Goal: Transaction & Acquisition: Purchase product/service

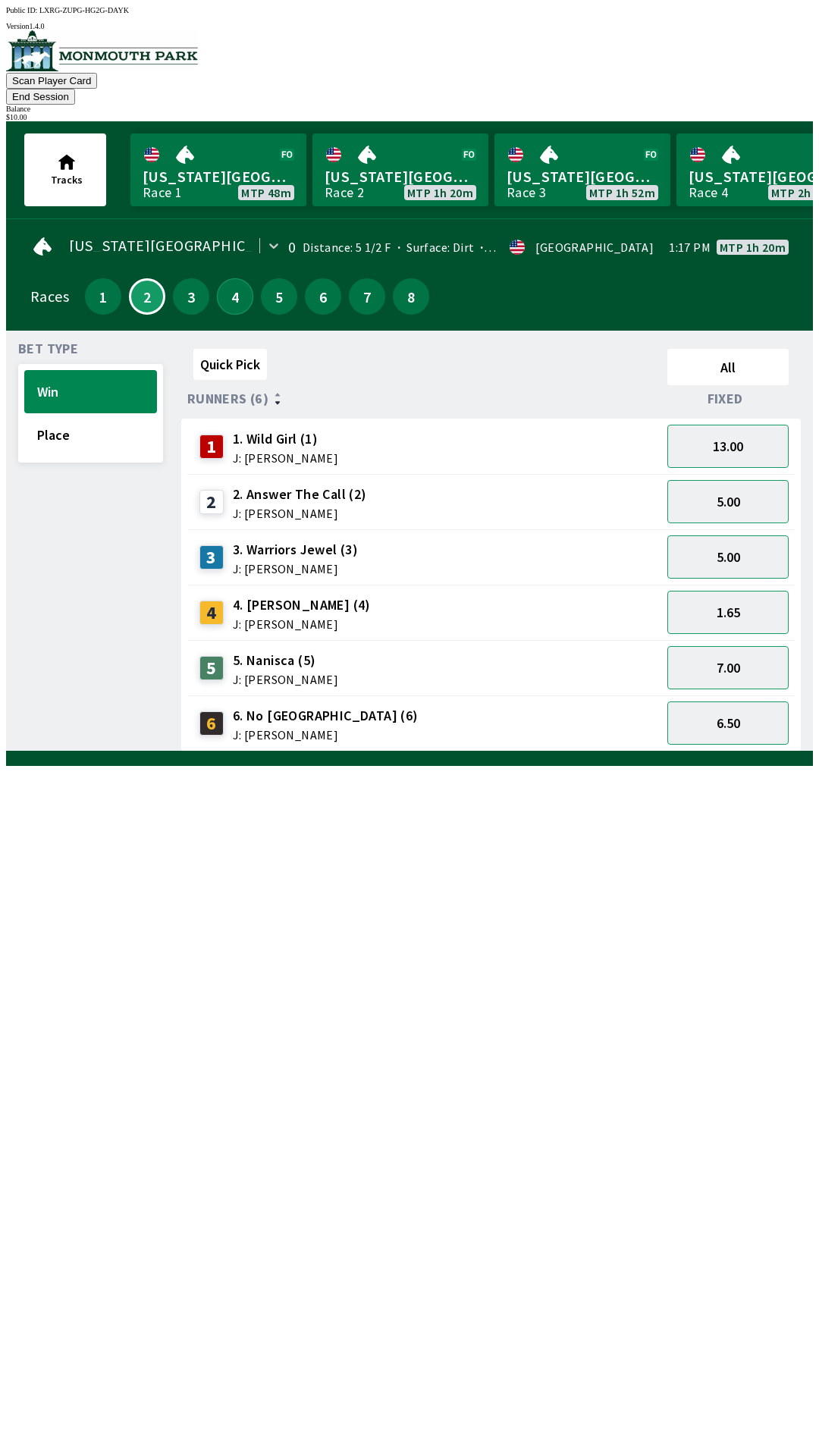
click at [240, 284] on button "4" at bounding box center [235, 296] width 36 height 36
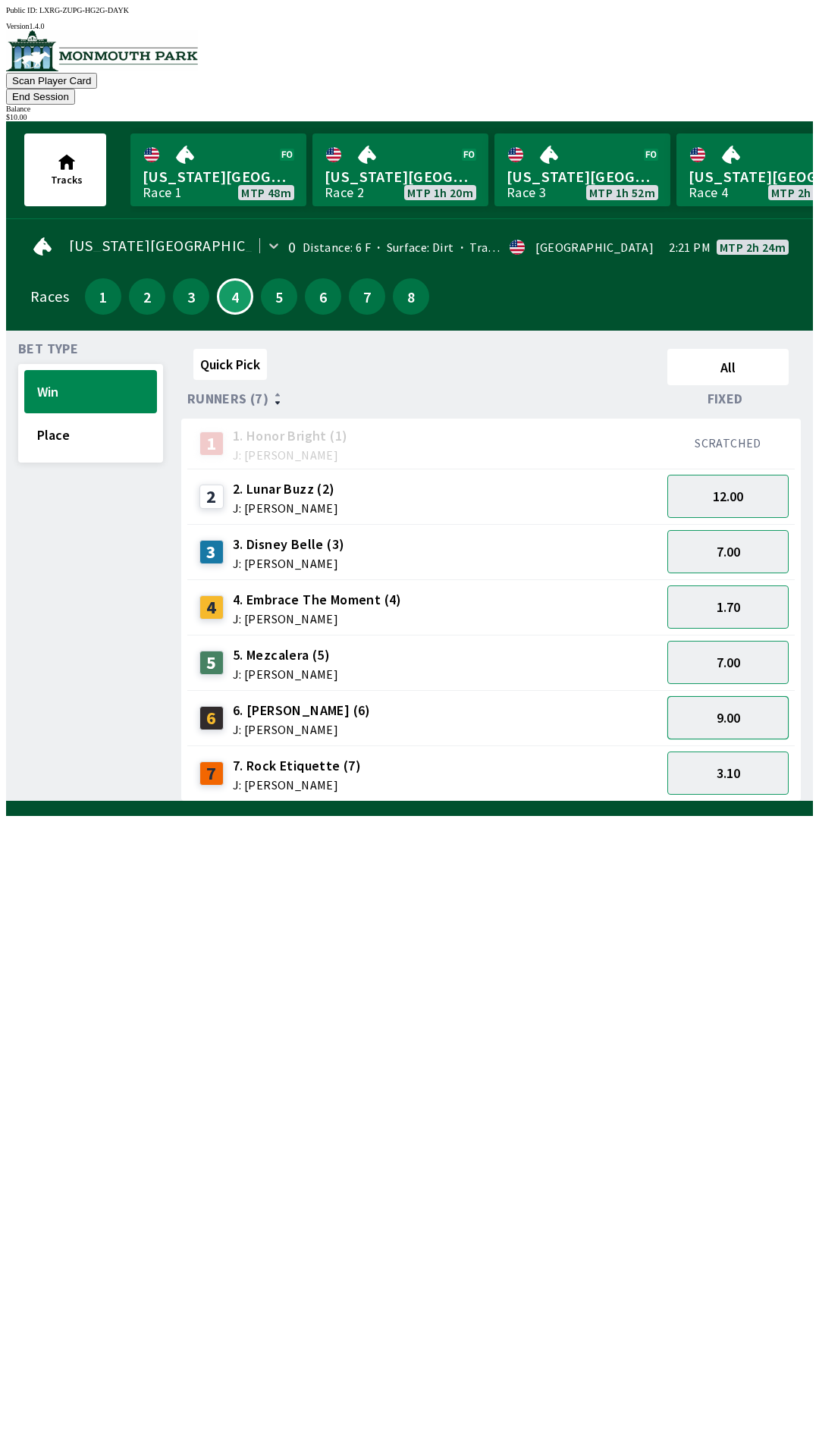
click at [723, 707] on button "9.00" at bounding box center [727, 718] width 121 height 43
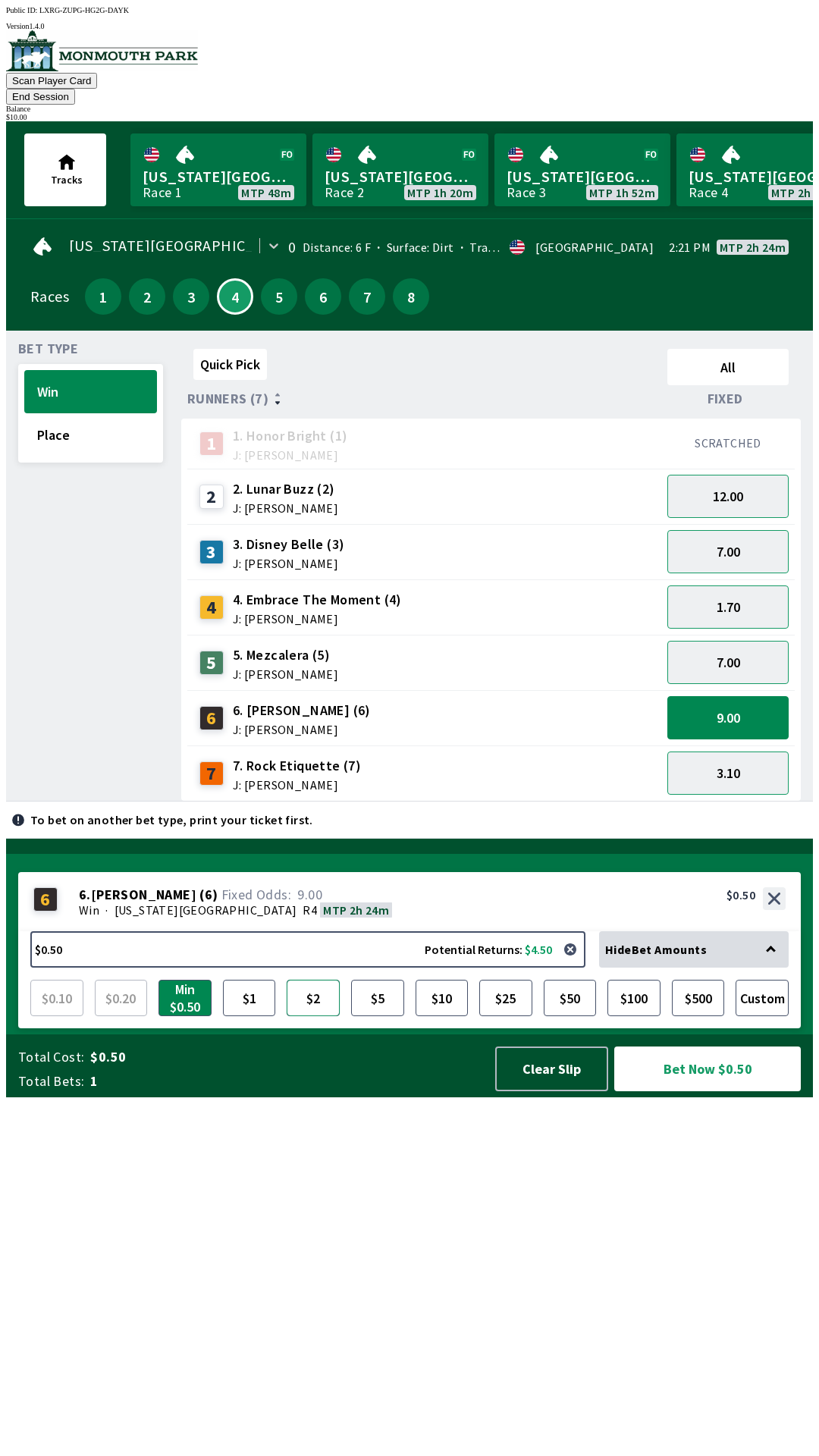
click at [320, 1016] on button "$2" at bounding box center [313, 998] width 53 height 36
click at [700, 1091] on button "Bet Now $2.00" at bounding box center [708, 1069] width 187 height 45
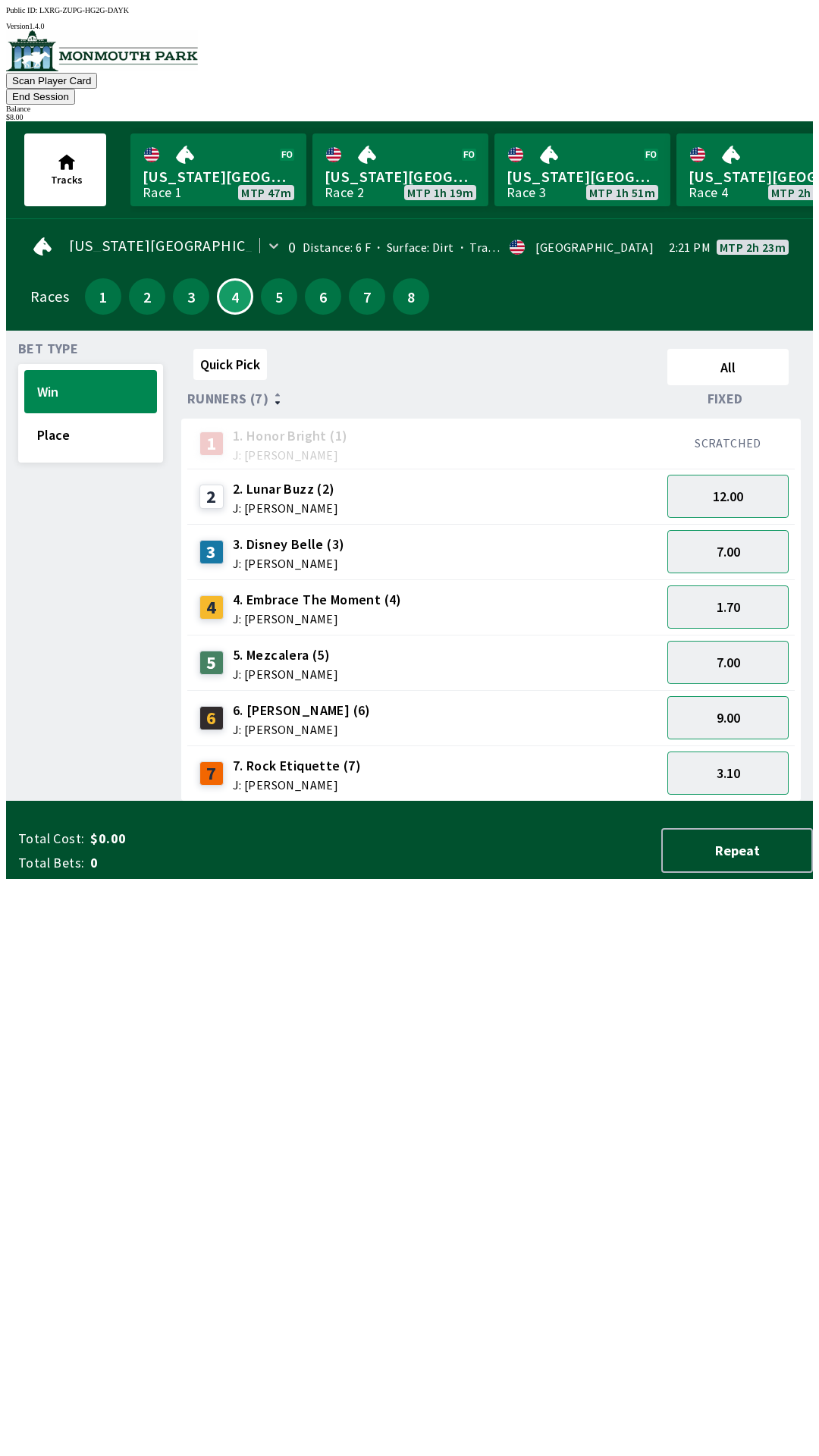
click at [454, 802] on div "Quick Pick All Runners (7) Fixed 1 1. Honor Bright (1) J: [PERSON_NAME] SCRATCH…" at bounding box center [496, 572] width 632 height 458
click at [275, 281] on button "5" at bounding box center [279, 296] width 36 height 36
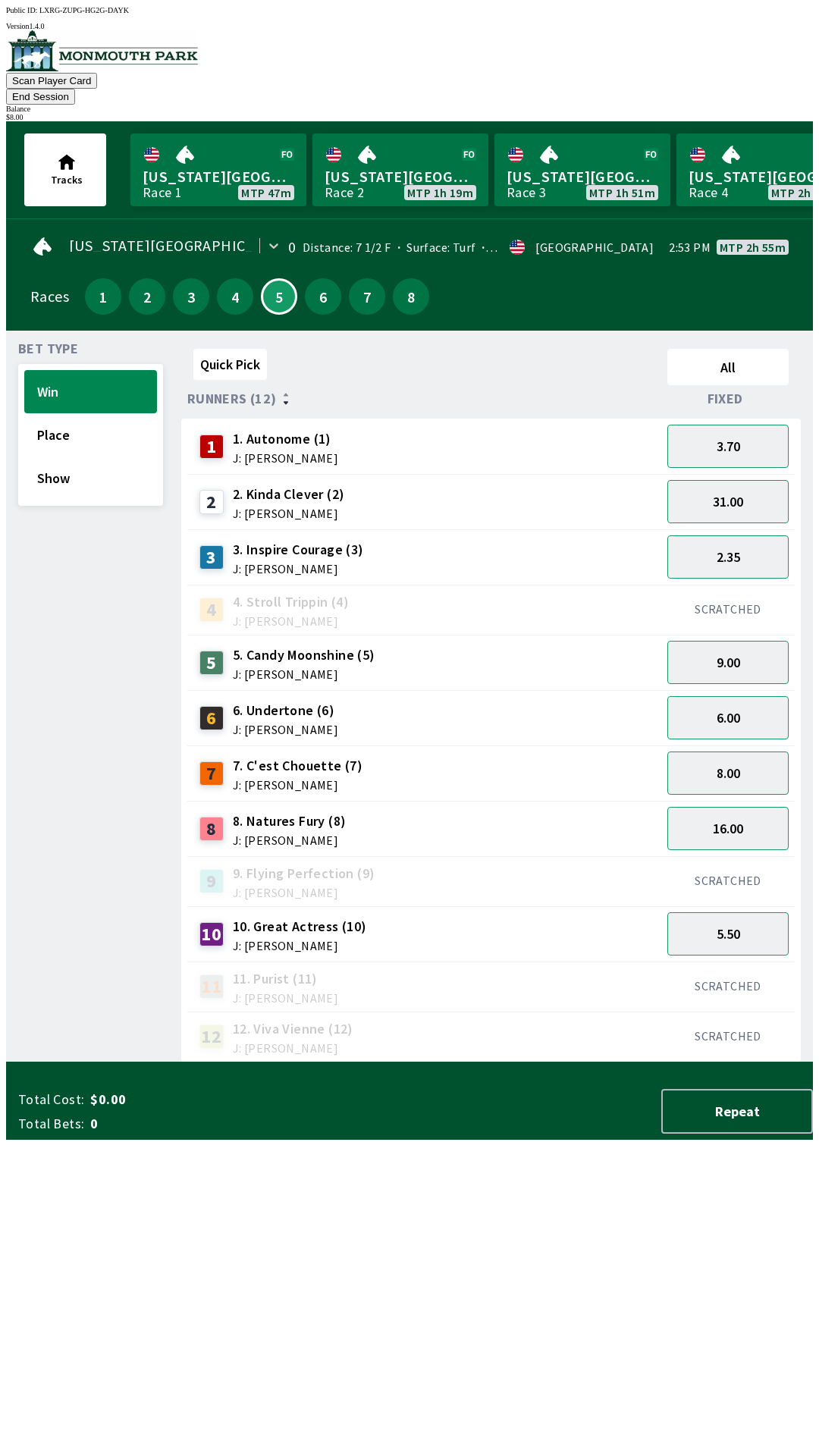
click at [719, 690] on div "6.00" at bounding box center [728, 718] width 134 height 55
click at [711, 652] on button "9.00" at bounding box center [727, 662] width 121 height 43
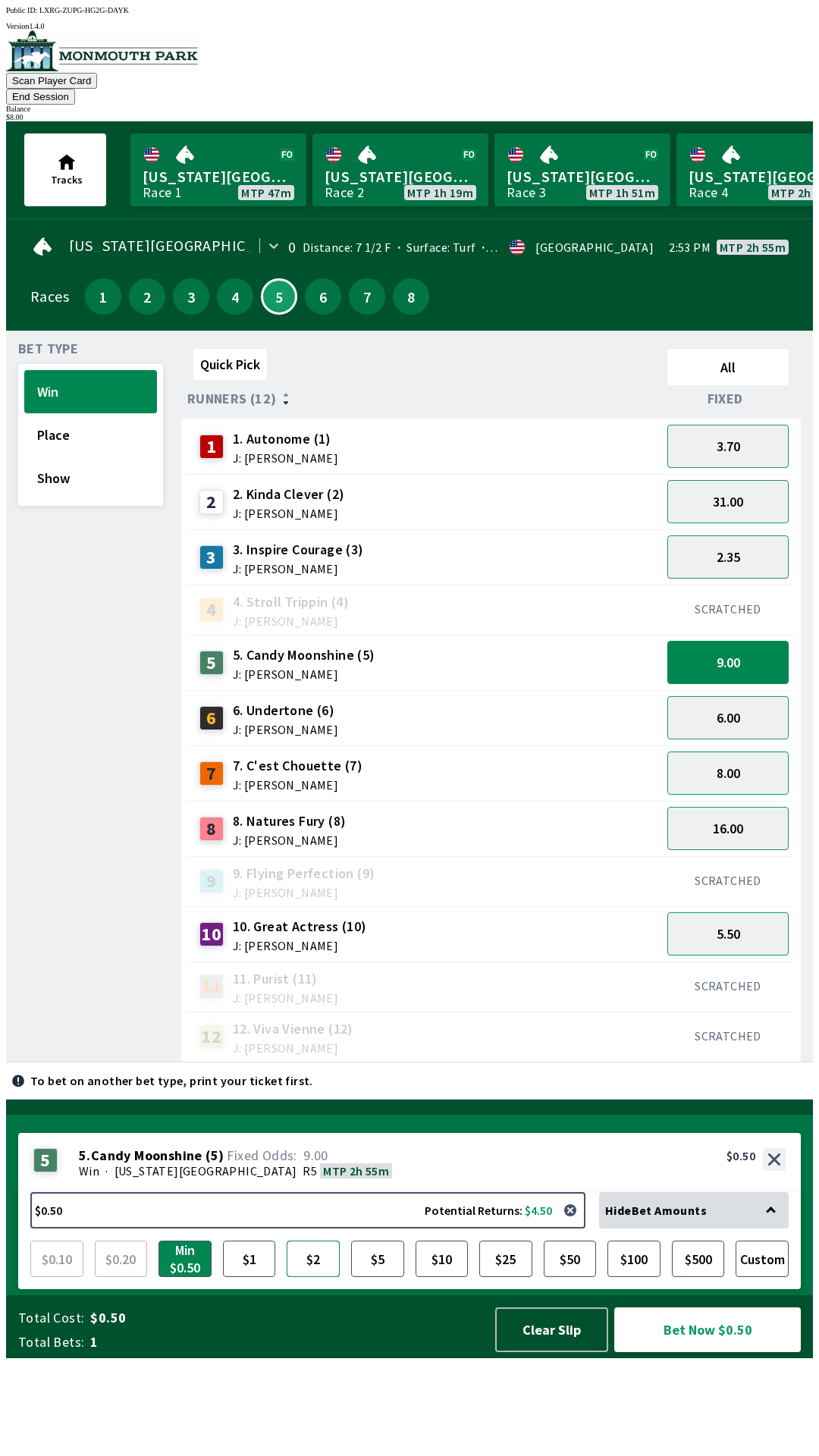
click at [313, 1277] on button "$2" at bounding box center [313, 1258] width 53 height 36
click at [684, 1352] on button "Bet Now $2.00" at bounding box center [708, 1330] width 187 height 45
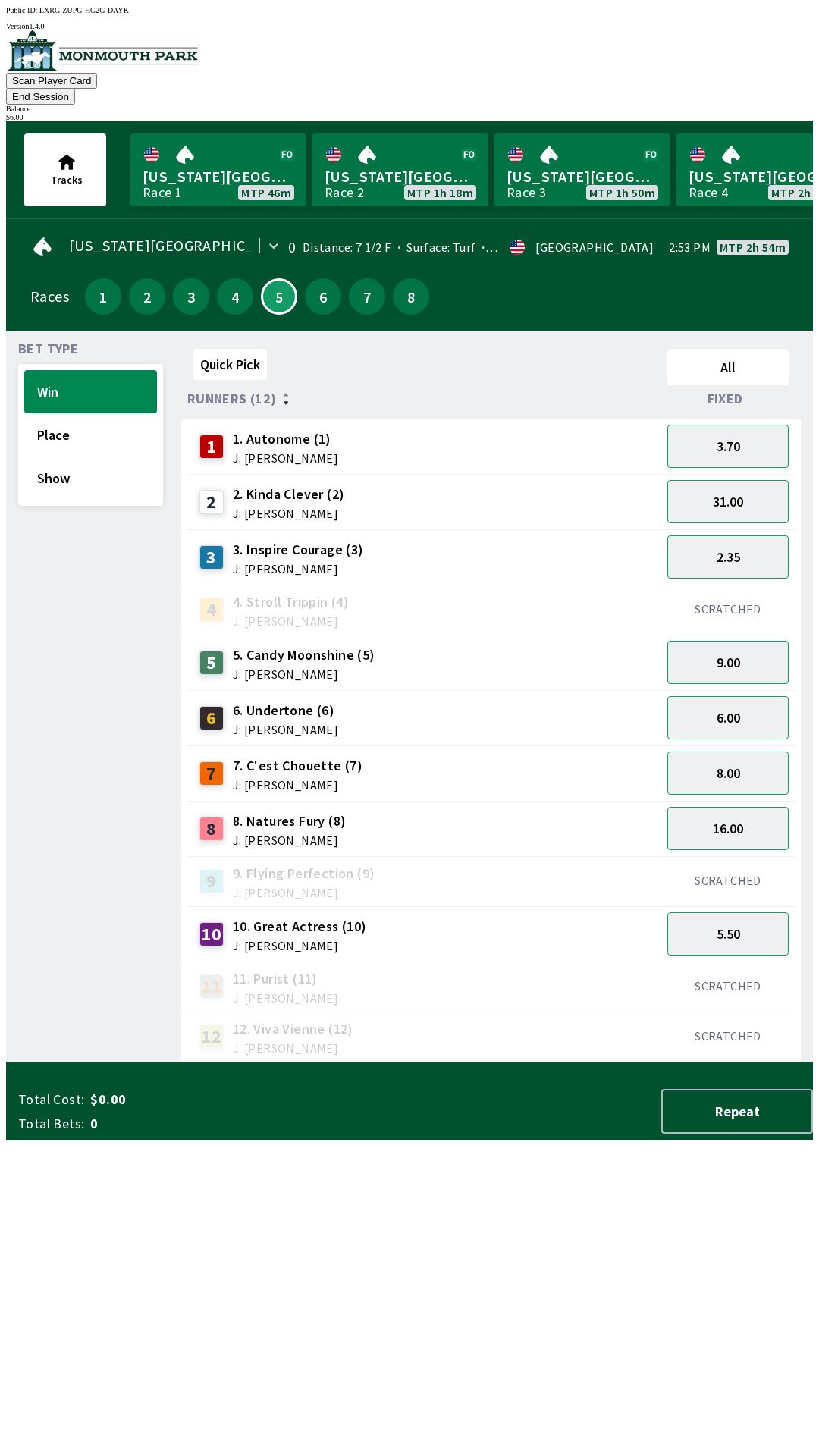
click at [473, 915] on div "10 10. Great Actress (10) J: [PERSON_NAME]" at bounding box center [425, 934] width 462 height 38
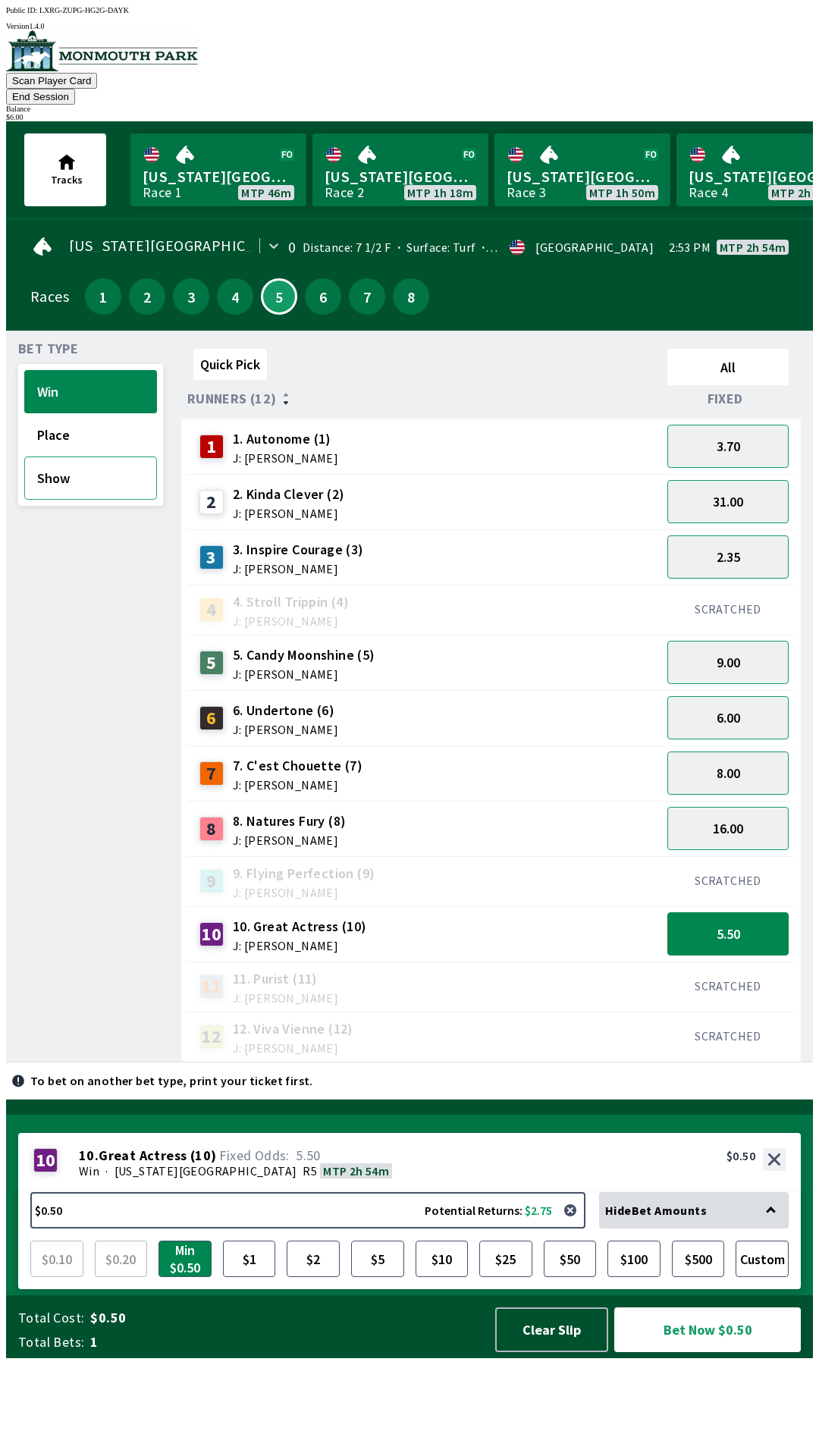
click at [82, 473] on button "Show" at bounding box center [91, 478] width 133 height 43
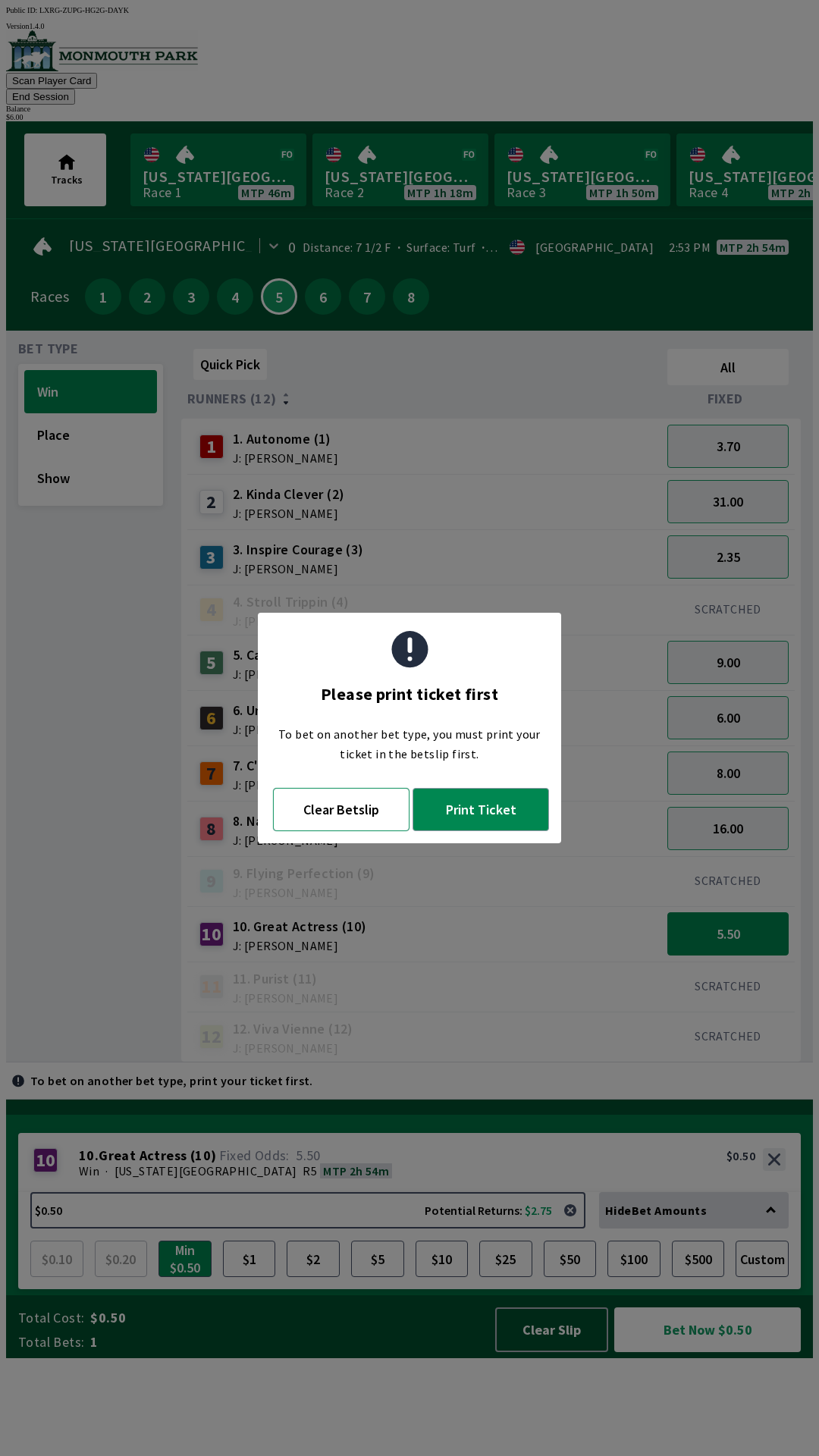
click at [373, 818] on button "Clear Betslip" at bounding box center [341, 809] width 137 height 43
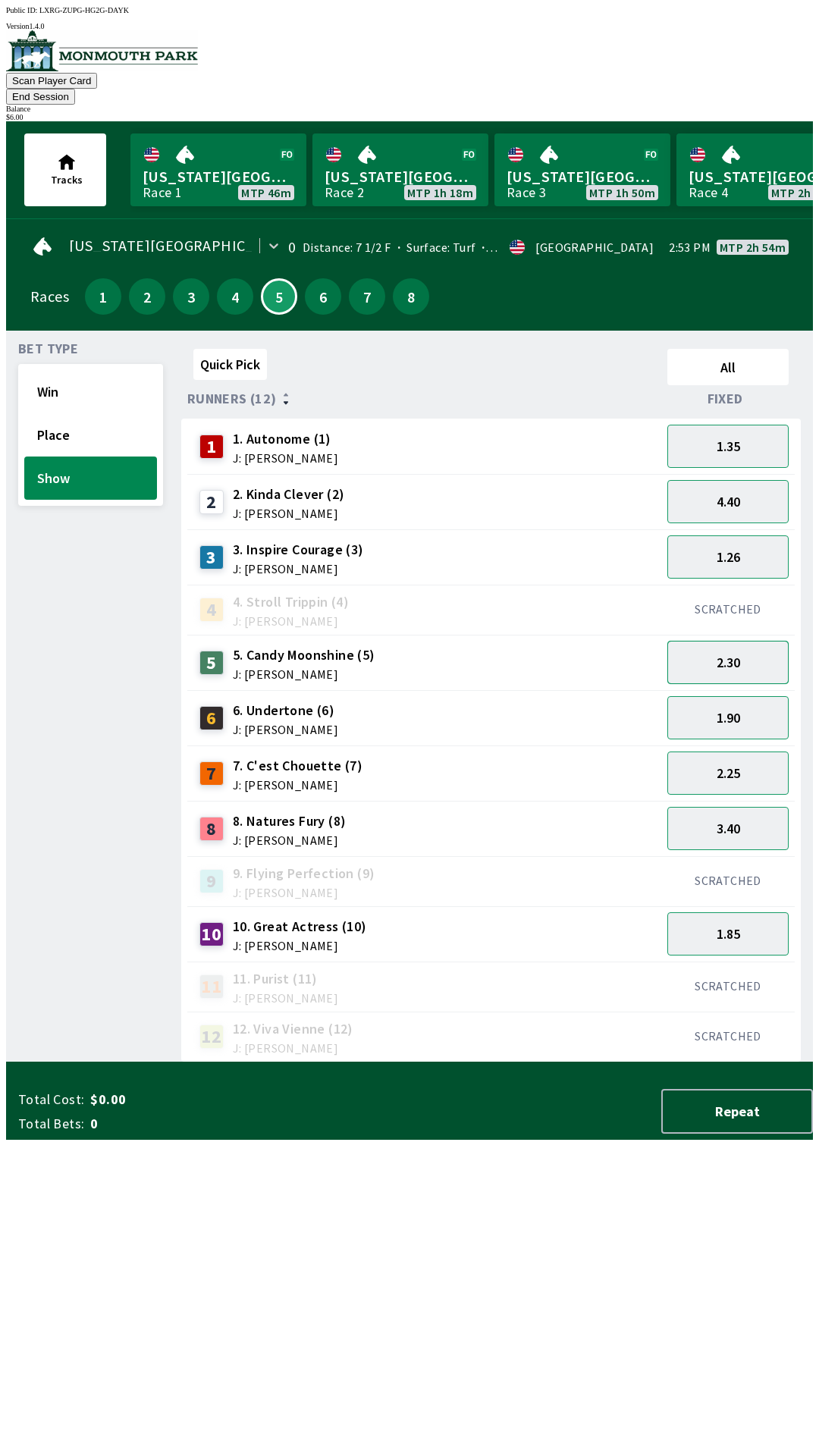
click at [721, 649] on button "2.30" at bounding box center [727, 662] width 121 height 43
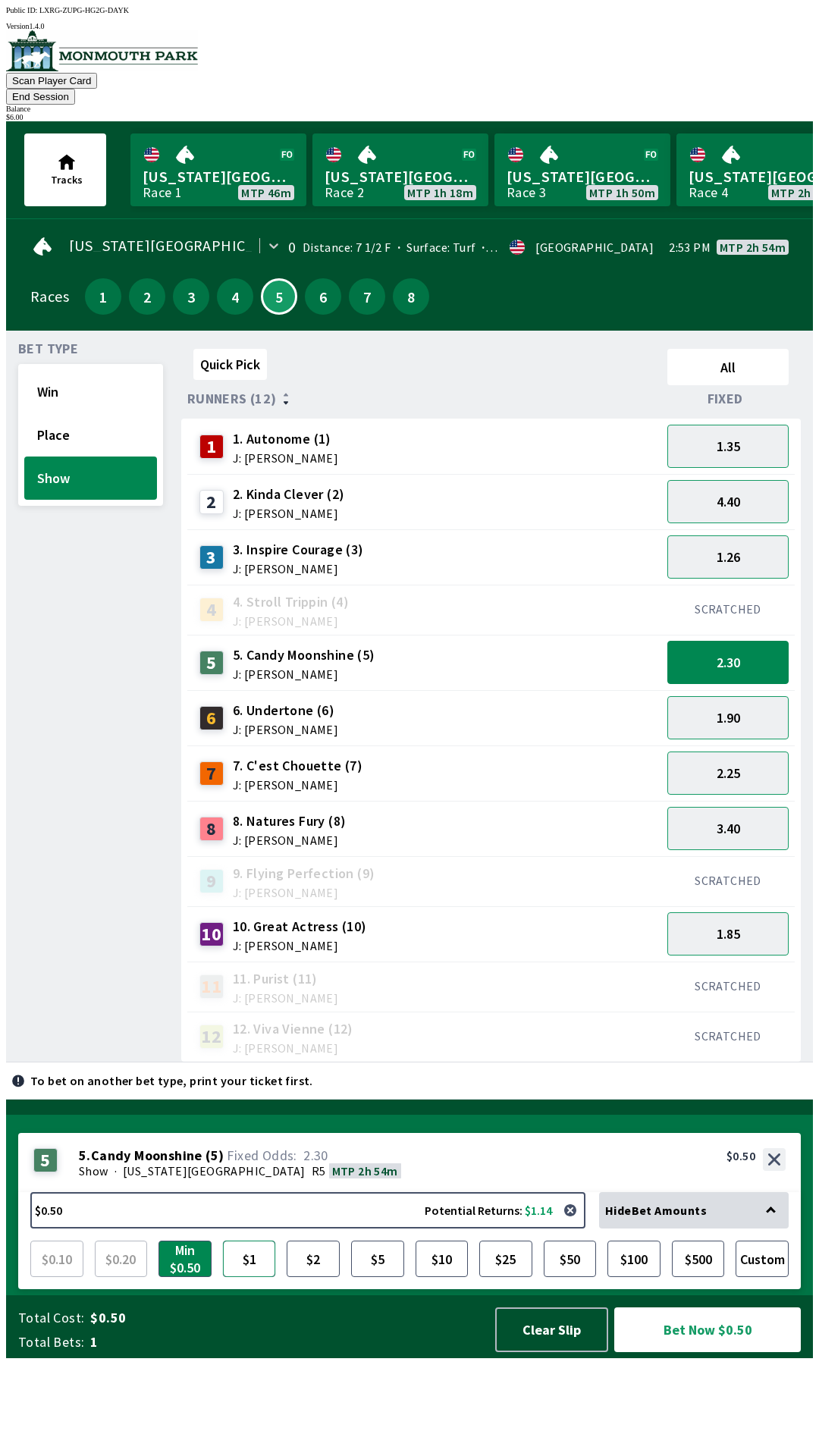
click at [259, 1277] on button "$1" at bounding box center [249, 1258] width 53 height 36
click at [691, 1352] on button "Bet Now $1.00" at bounding box center [708, 1330] width 187 height 45
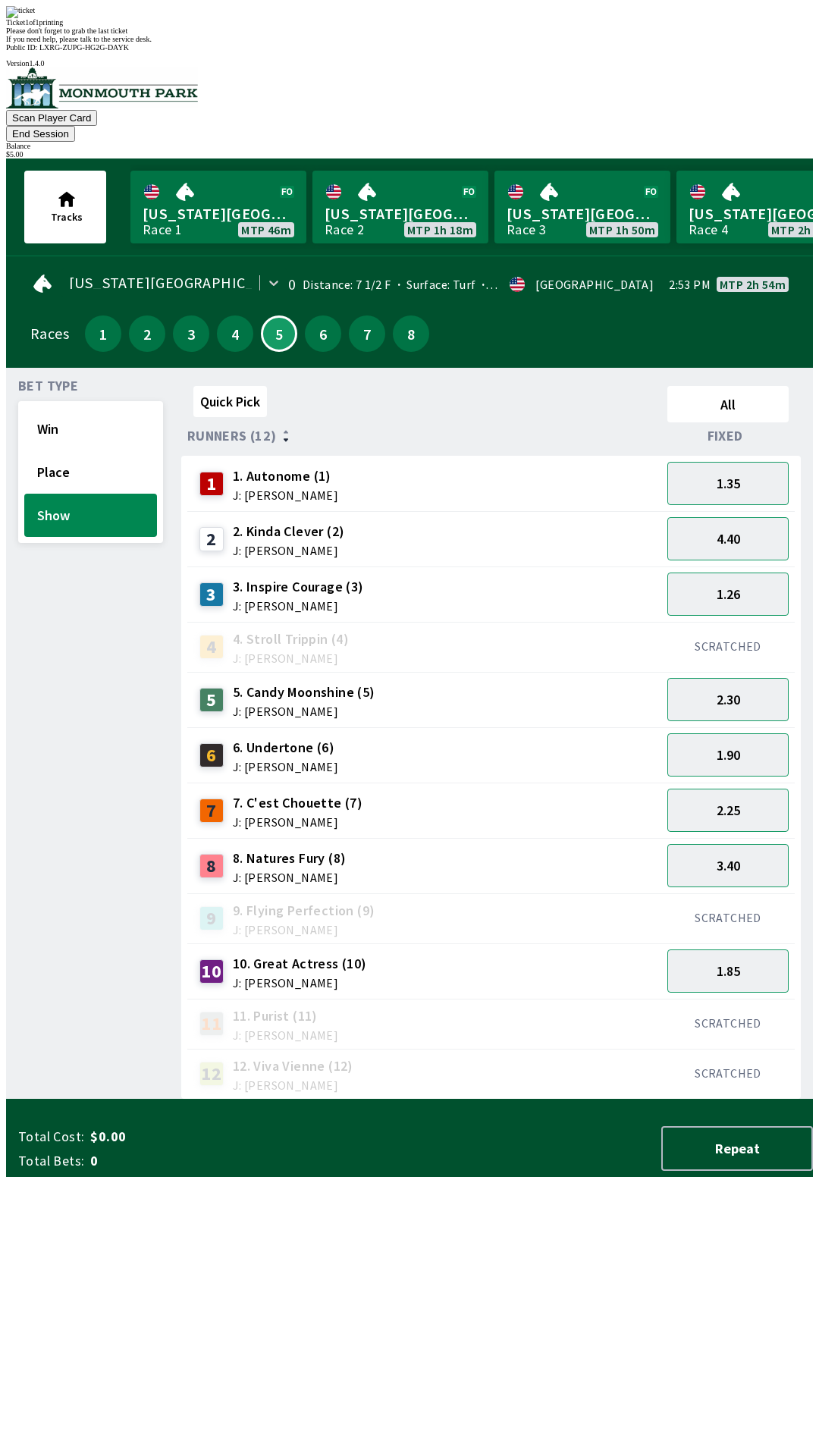
click at [394, 1059] on div "Quick Pick All Runners (12) Fixed 1 1. Autonome (1) J: [PERSON_NAME] 1.35 2 2. …" at bounding box center [496, 740] width 632 height 719
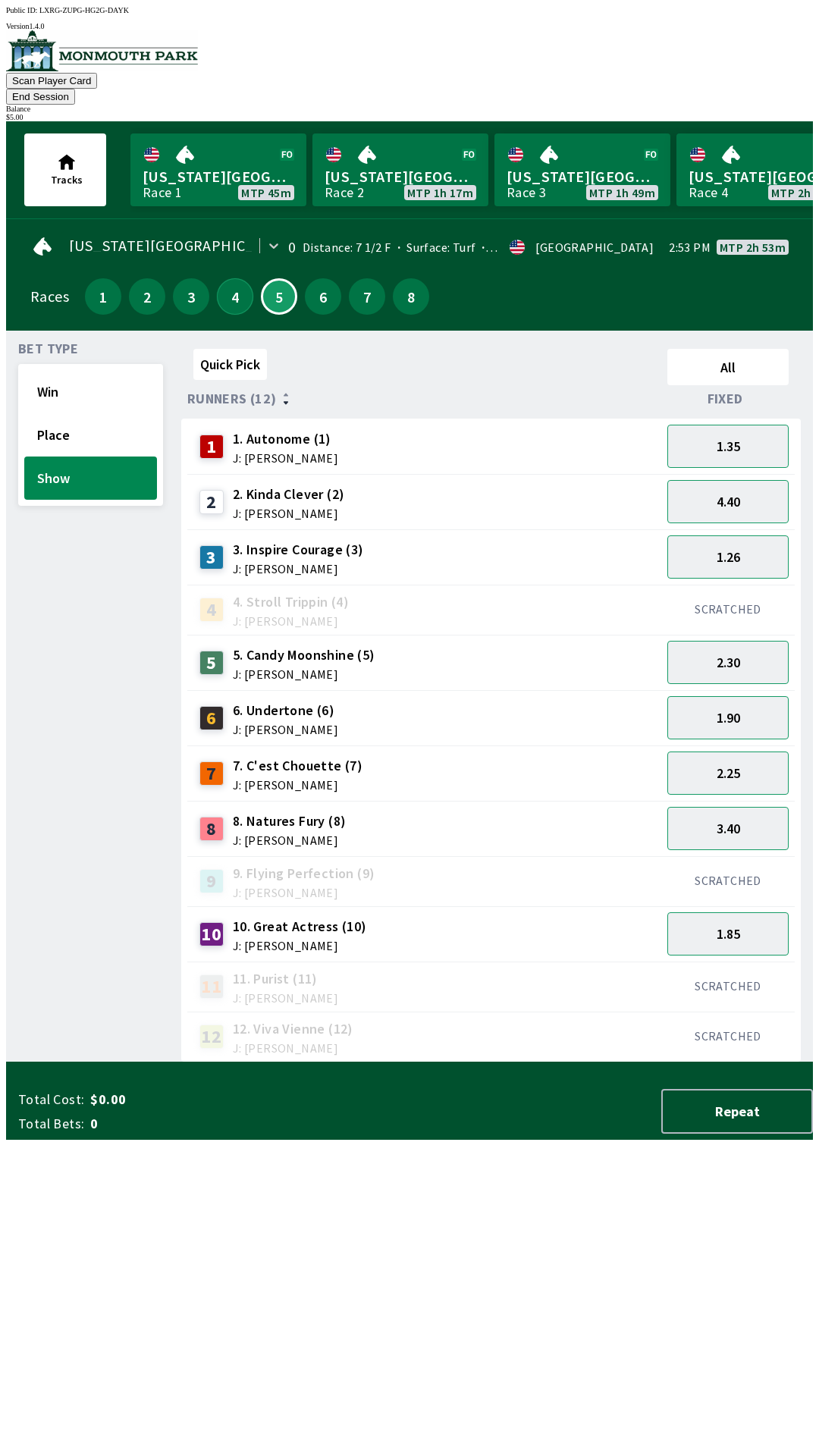
click at [227, 284] on button "4" at bounding box center [235, 296] width 36 height 36
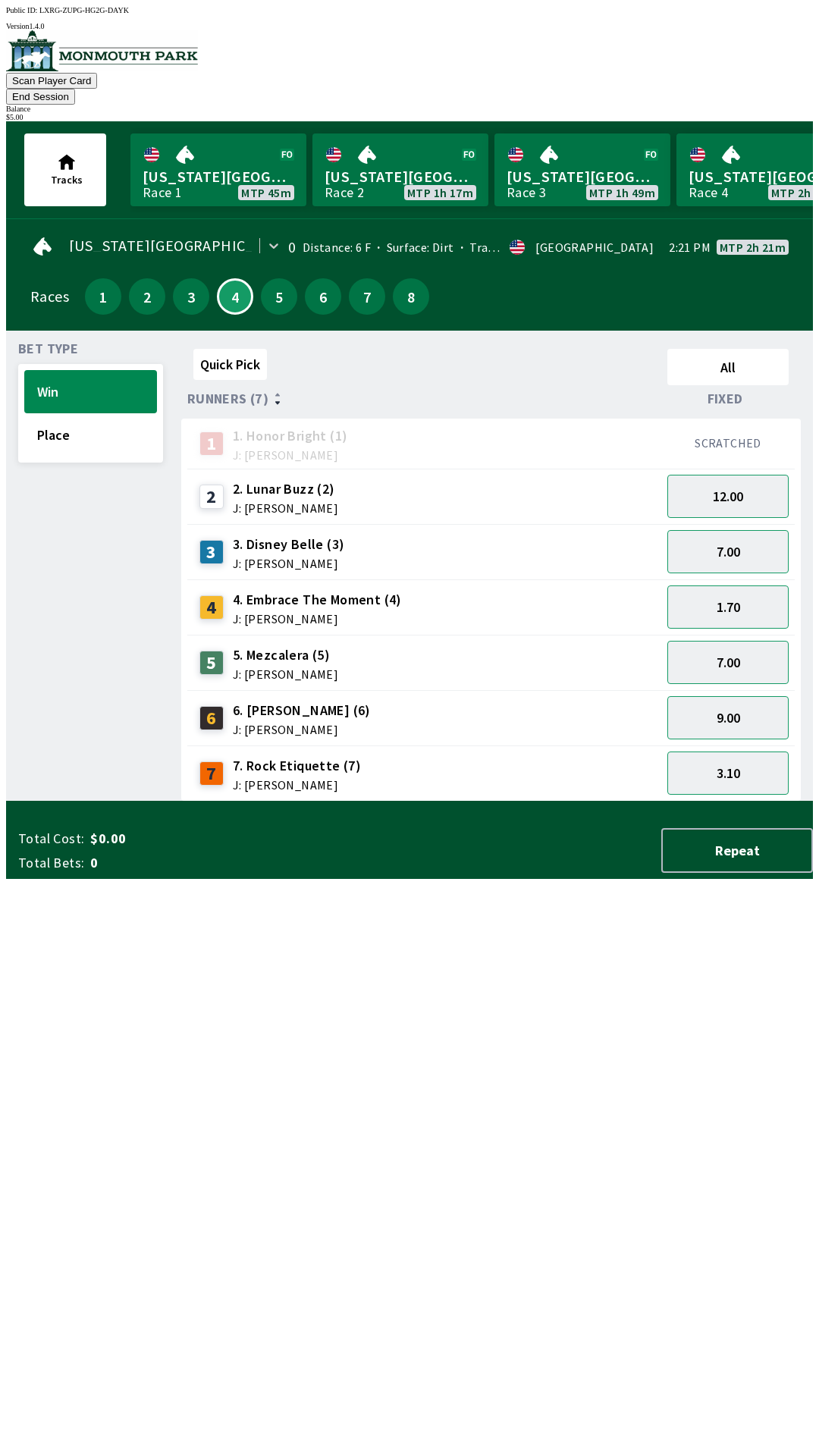
click at [249, 872] on span "0" at bounding box center [209, 862] width 239 height 18
click at [82, 429] on button "Place" at bounding box center [91, 435] width 133 height 43
click at [705, 702] on button "3.70" at bounding box center [727, 718] width 121 height 43
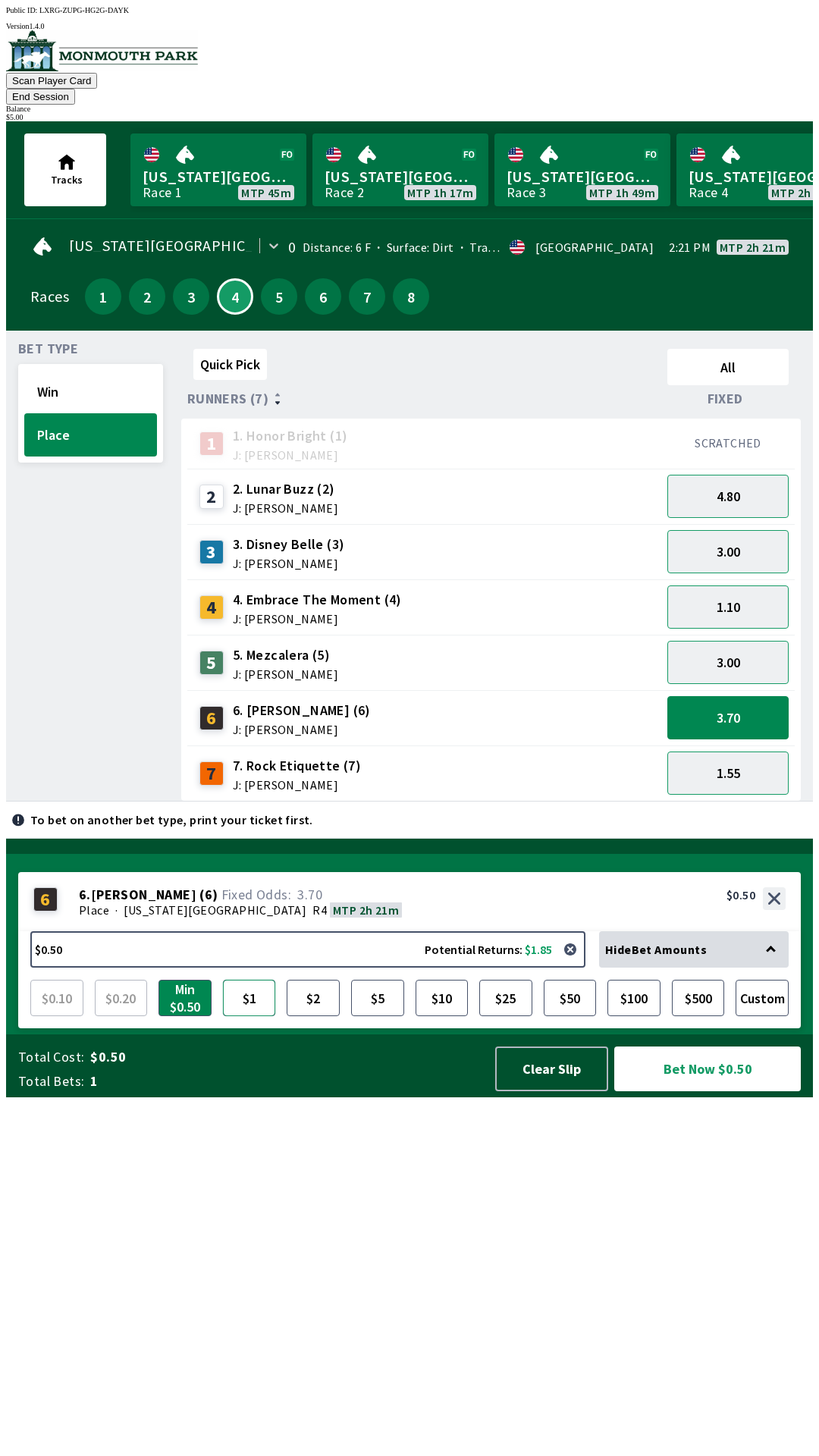
click at [255, 1016] on button "$1" at bounding box center [249, 998] width 53 height 36
click at [660, 1091] on button "Bet Now $1.00" at bounding box center [708, 1069] width 187 height 45
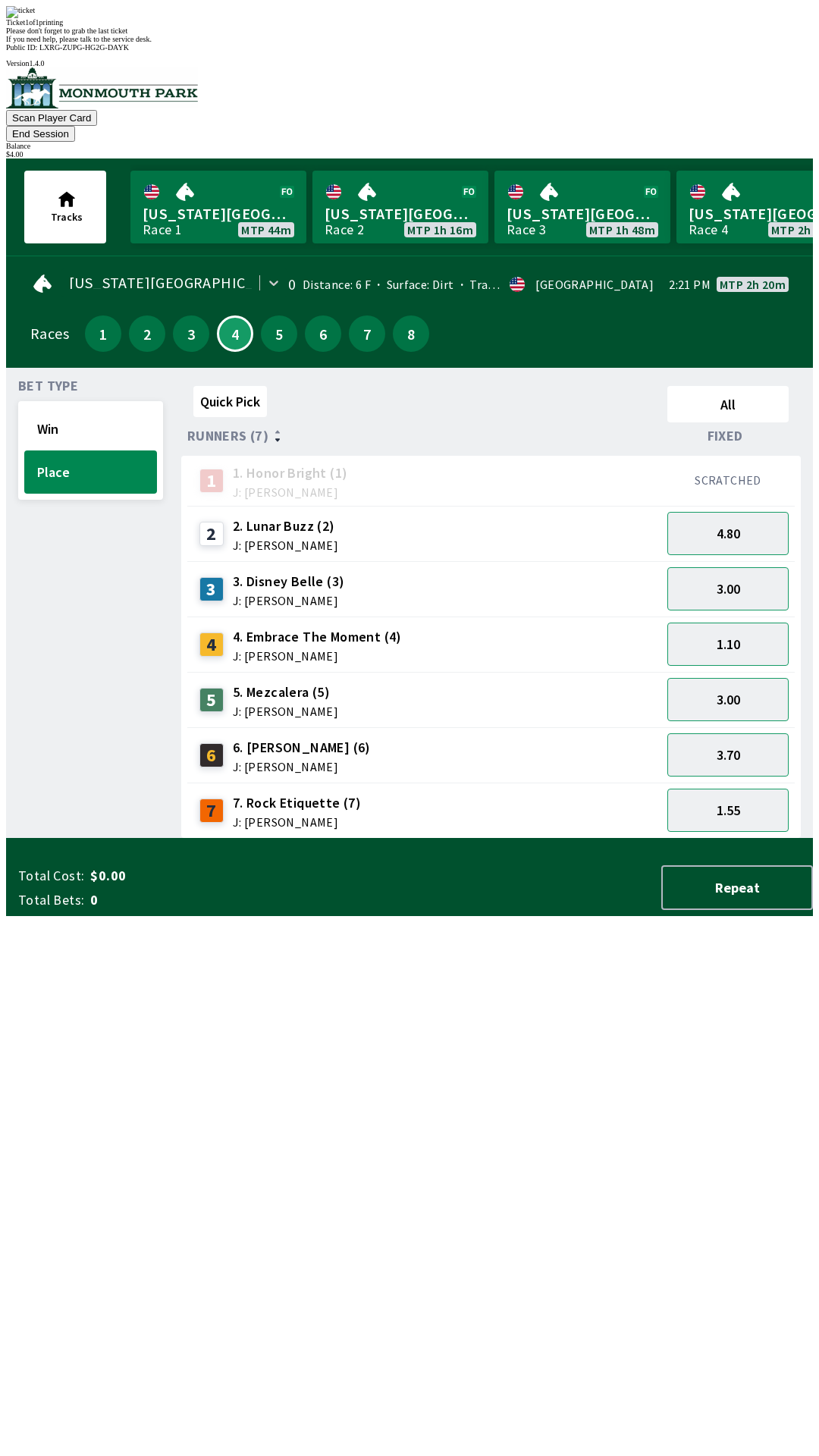
click at [332, 839] on div "Quick Pick All Runners (7) Fixed 1 1. Honor Bright (1) J: [PERSON_NAME] SCRATCH…" at bounding box center [496, 609] width 632 height 458
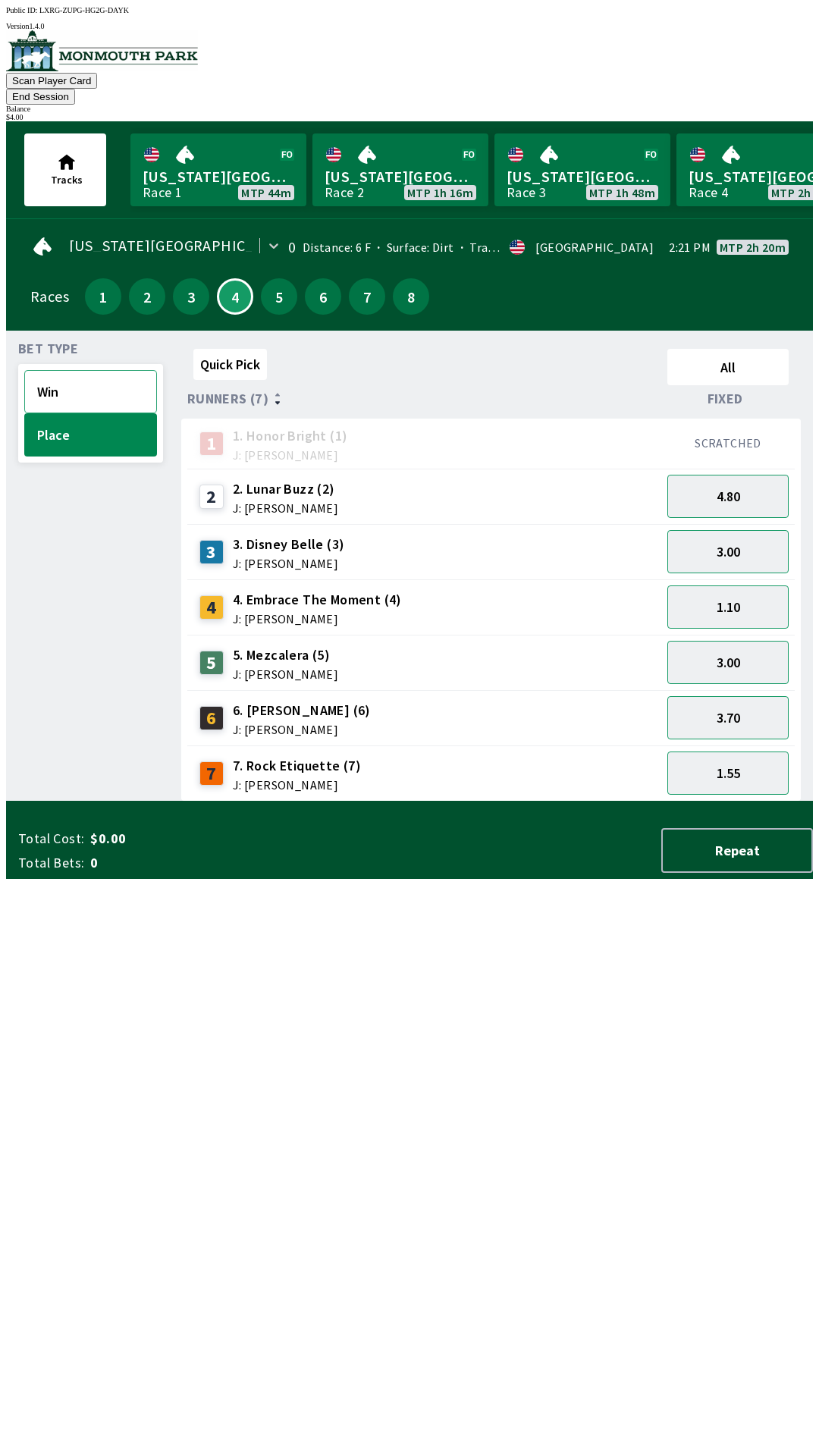
click at [70, 370] on button "Win" at bounding box center [91, 391] width 133 height 43
click at [275, 285] on button "5" at bounding box center [279, 296] width 36 height 36
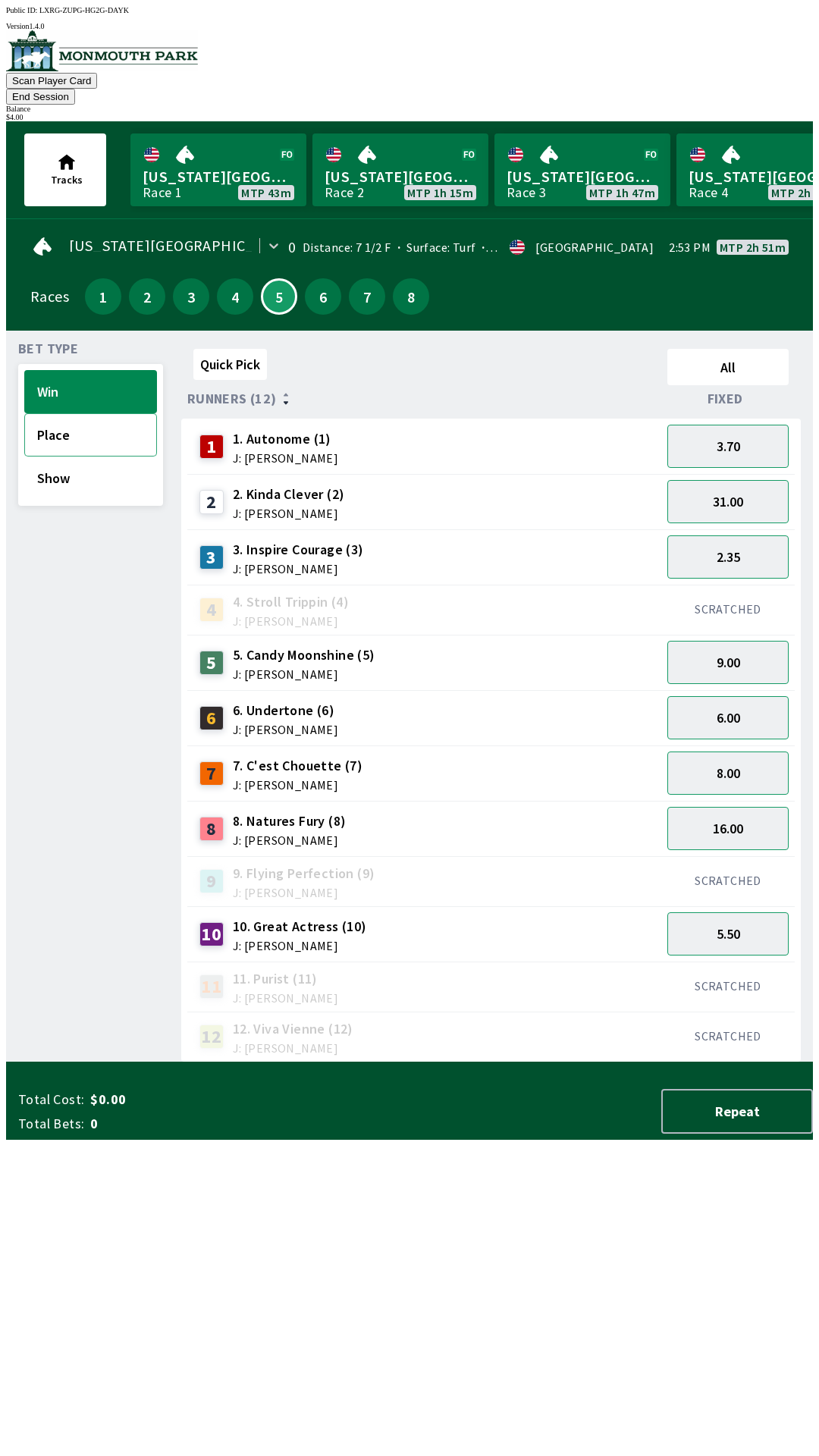
click at [58, 426] on button "Place" at bounding box center [91, 435] width 133 height 43
click at [718, 651] on button "4.00" at bounding box center [727, 662] width 121 height 43
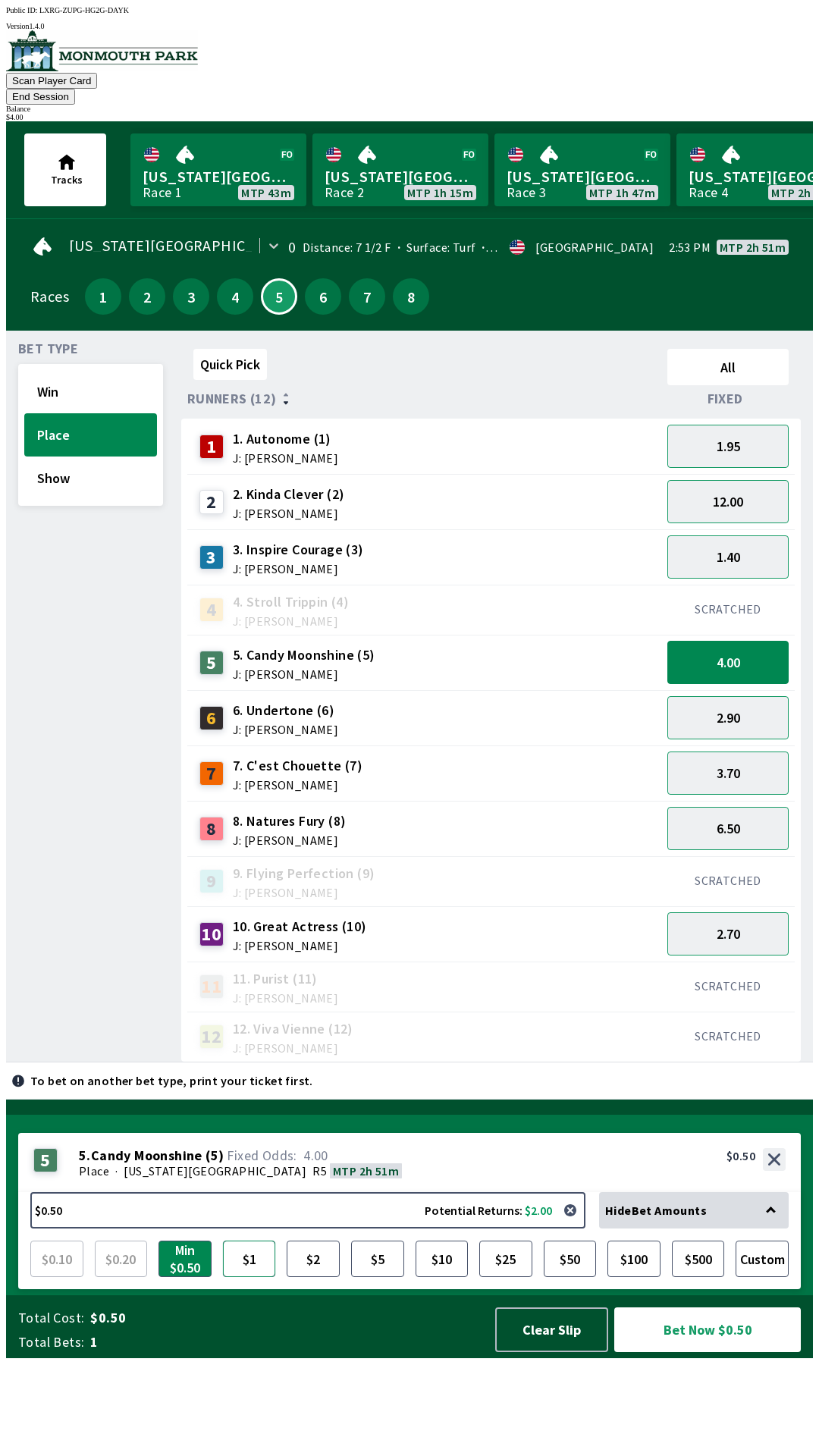
click at [253, 1277] on button "$1" at bounding box center [249, 1258] width 53 height 36
click at [676, 1352] on button "Bet Now $1.00" at bounding box center [708, 1330] width 187 height 45
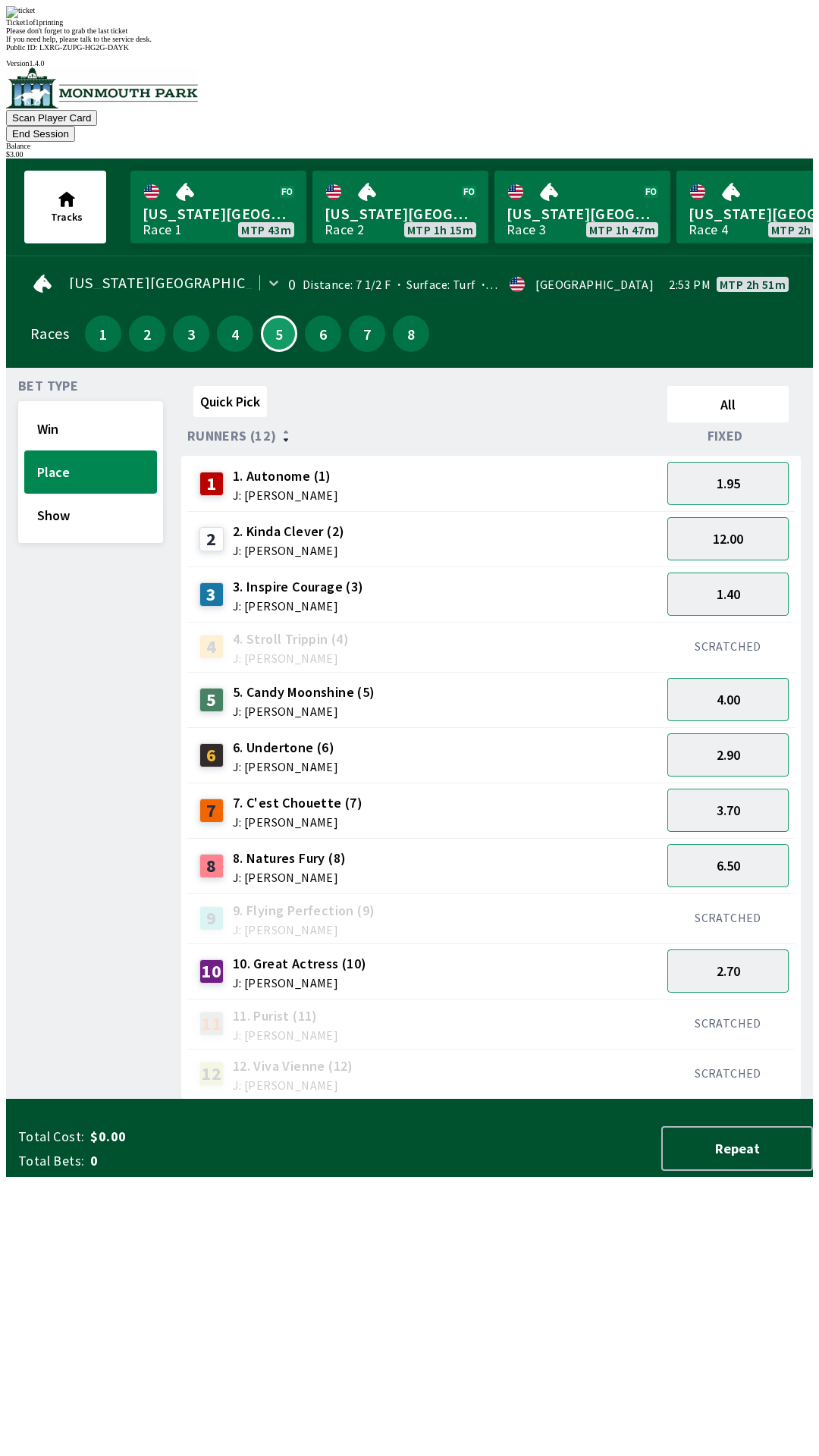
click at [361, 1100] on div "Quick Pick All Runners (12) Fixed 1 1. Autonome (1) J: [PERSON_NAME] 1.95 2 2. …" at bounding box center [496, 740] width 632 height 719
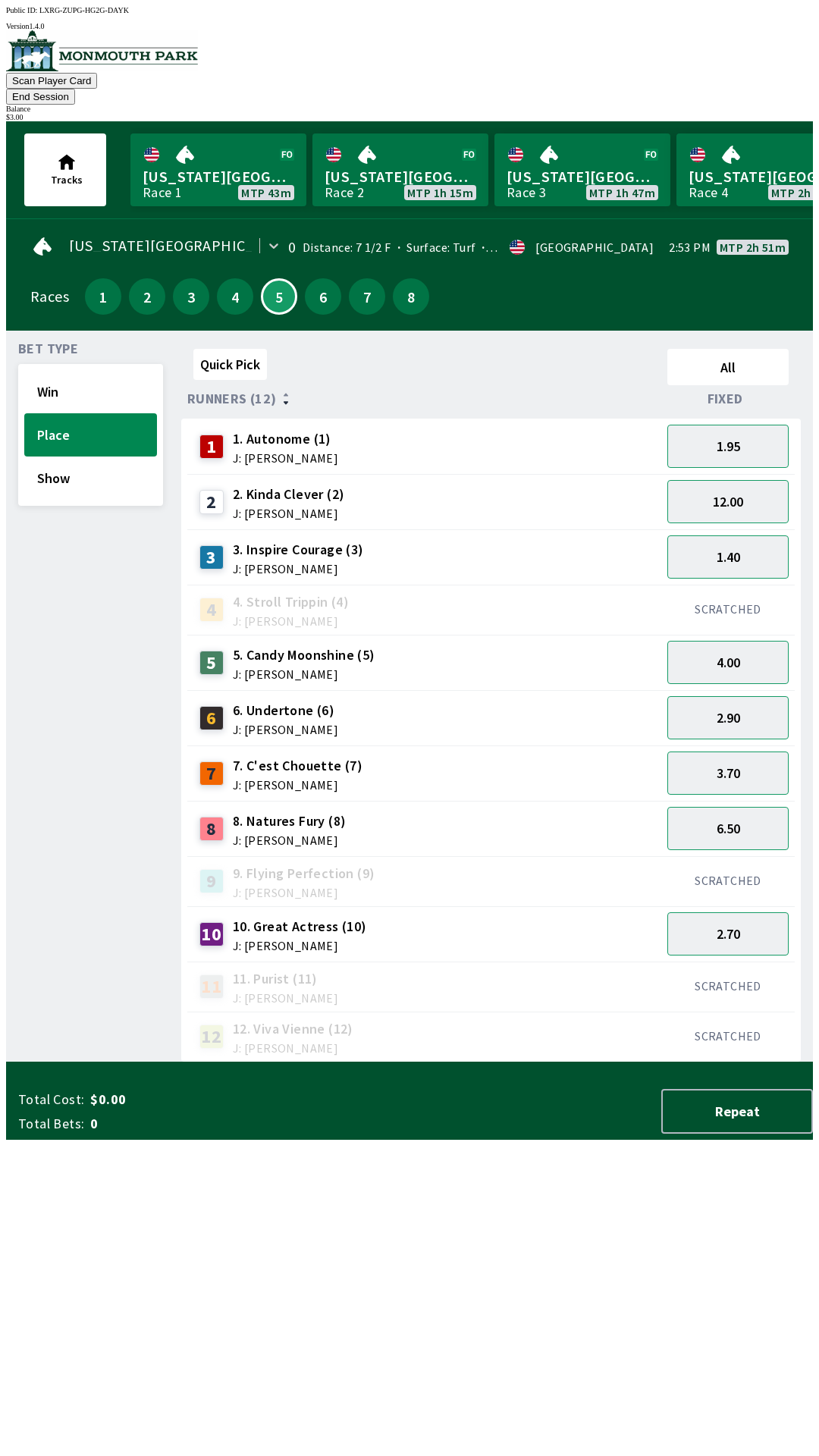
click at [438, 1062] on div "Quick Pick All Runners (12) Fixed 1 1. Autonome (1) J: [PERSON_NAME] 1.95 2 2. …" at bounding box center [496, 703] width 632 height 719
click at [546, 1062] on div "Quick Pick All Runners (12) Fixed 1 1. Autonome (1) J: [PERSON_NAME] 1.95 2 2. …" at bounding box center [496, 703] width 632 height 719
click at [682, 139] on link "[US_STATE] Park Race 4 MTP 2h 19m" at bounding box center [764, 170] width 176 height 73
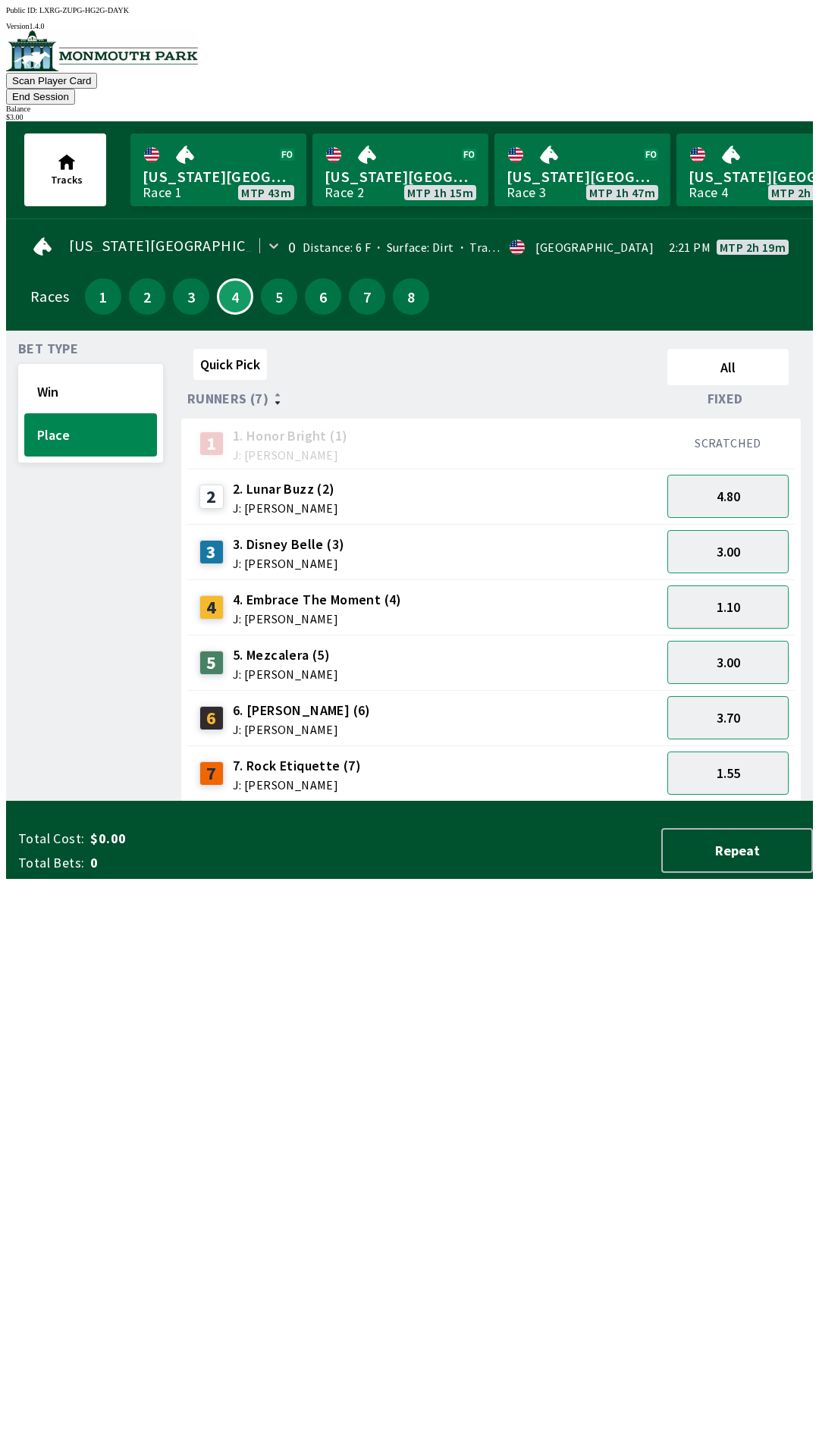
click at [75, 89] on button "End Session" at bounding box center [40, 96] width 69 height 16
